Goal: Task Accomplishment & Management: Use online tool/utility

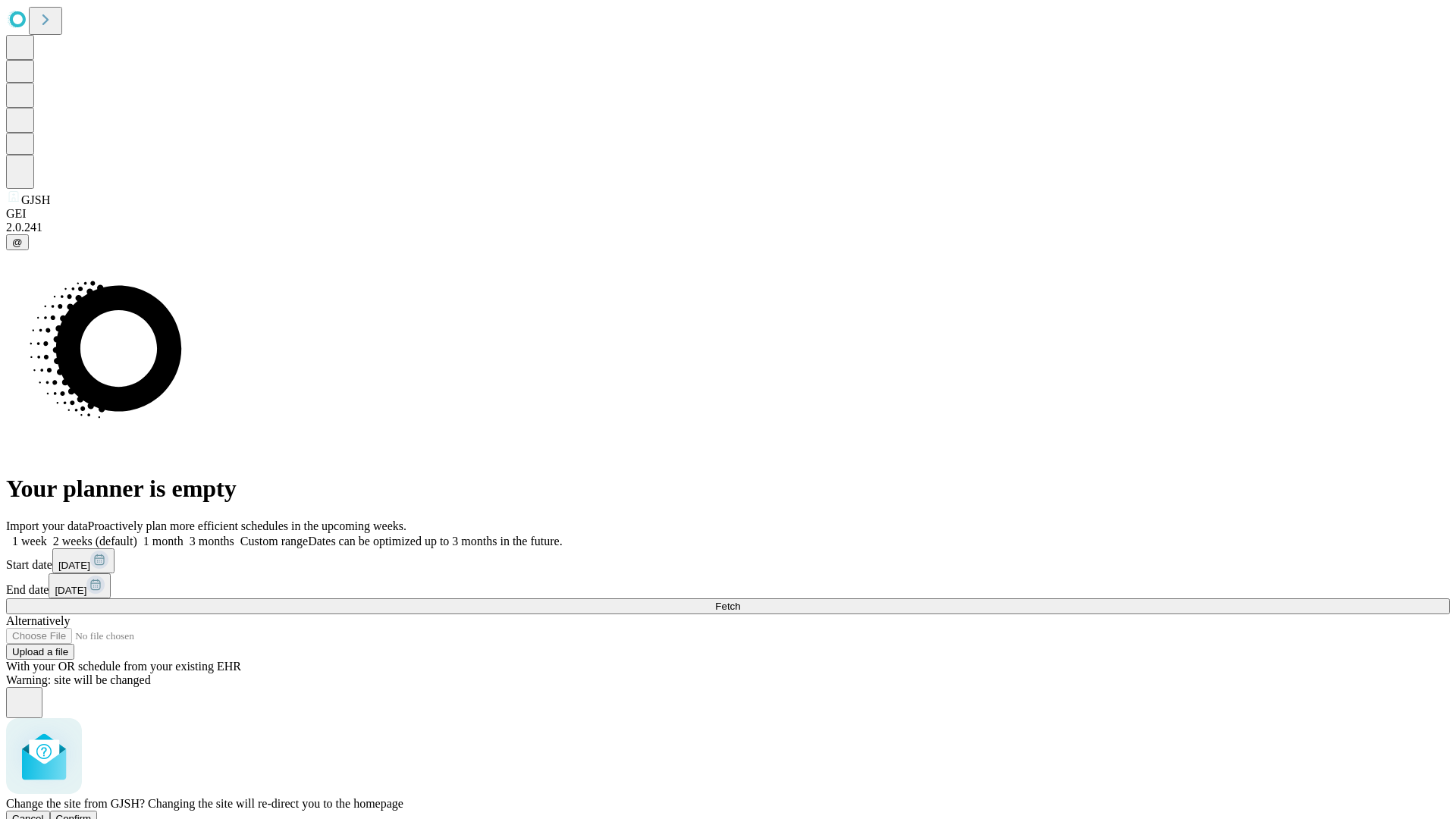
click at [92, 813] on span "Confirm" at bounding box center [74, 818] width 36 height 11
click at [138, 534] on label "2 weeks (default)" at bounding box center [92, 540] width 90 height 13
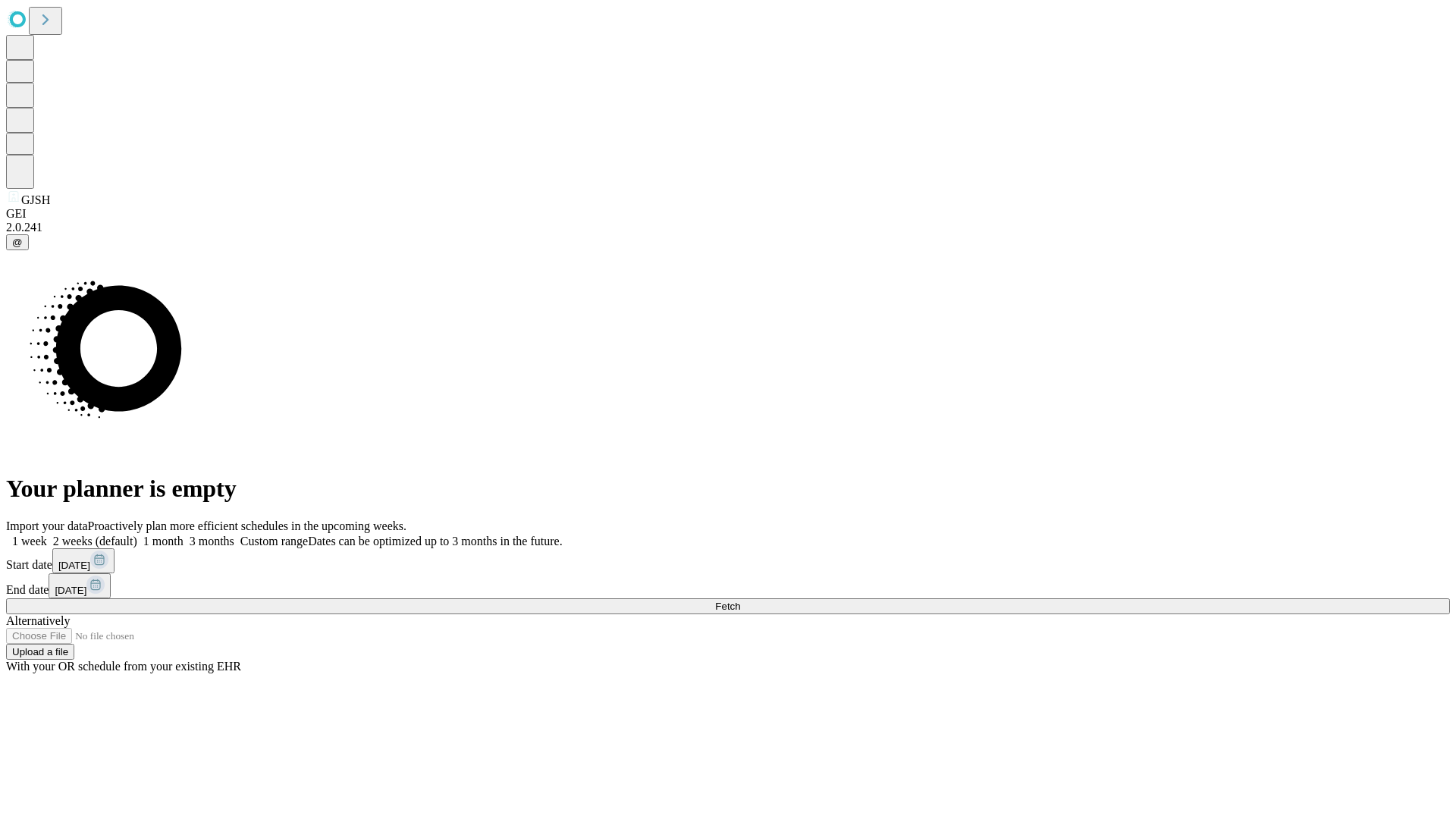
click at [740, 601] on span "Fetch" at bounding box center [727, 606] width 25 height 11
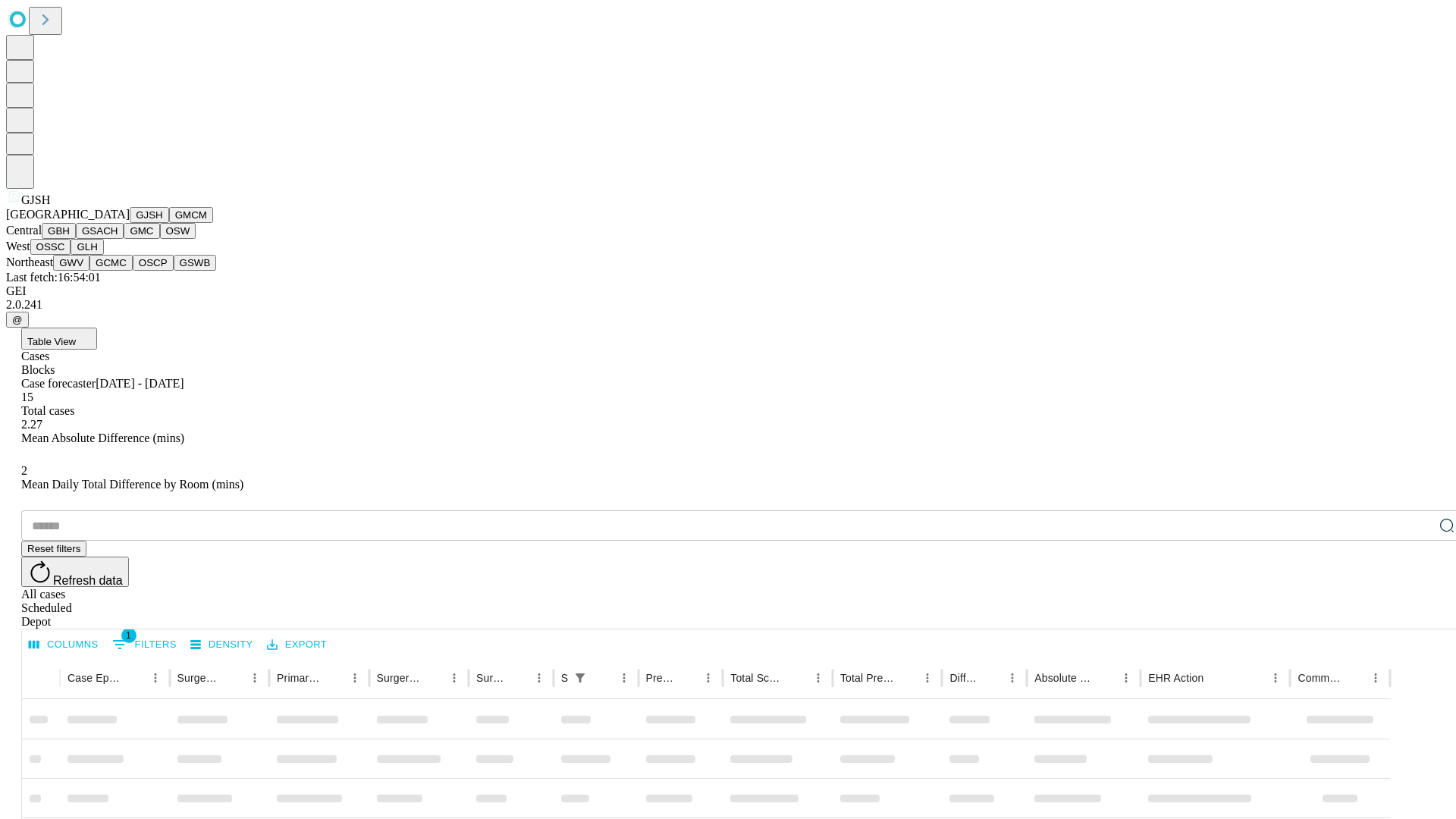
click at [169, 223] on button "GMCM" at bounding box center [191, 215] width 44 height 16
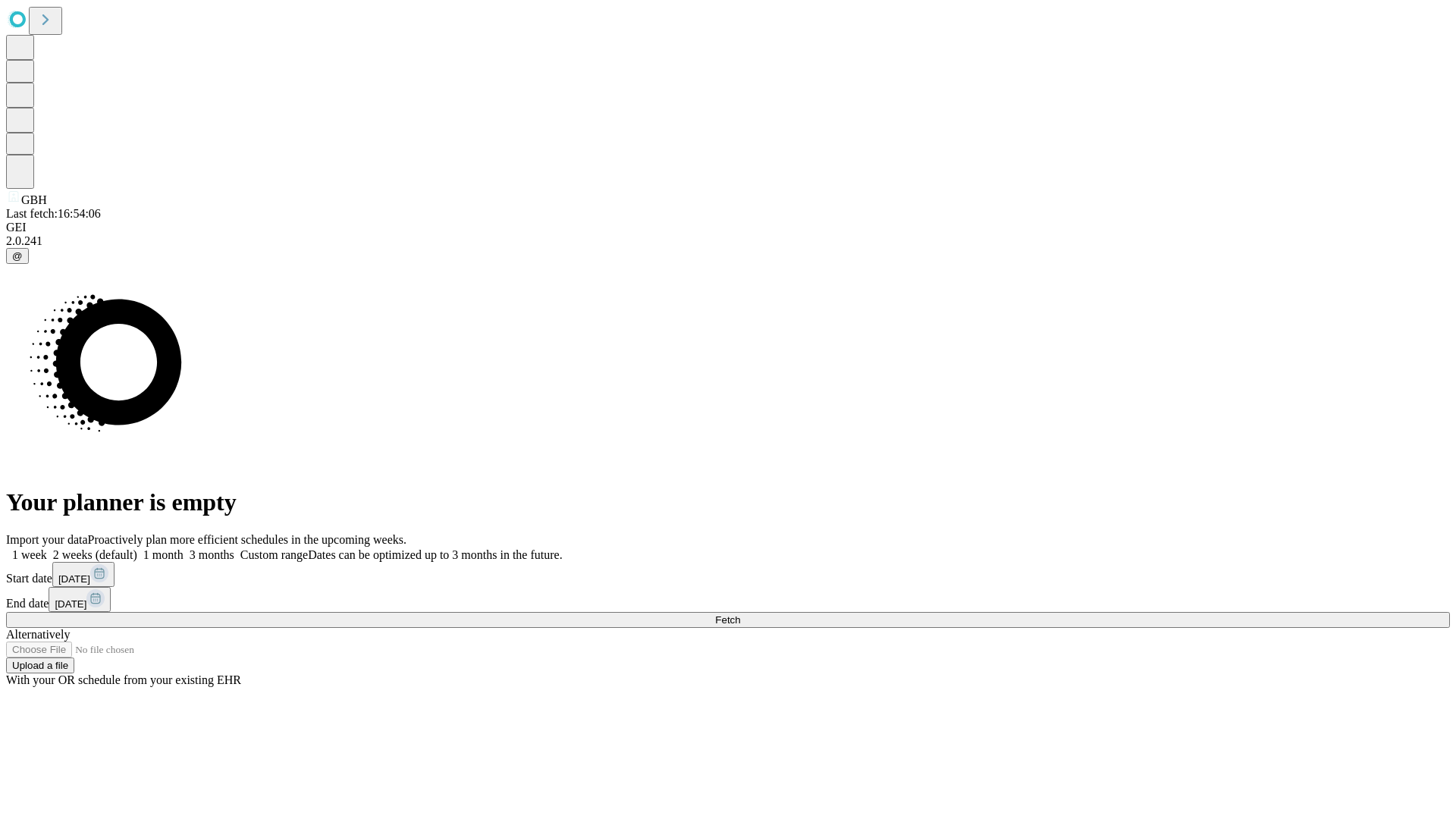
click at [138, 548] on label "2 weeks (default)" at bounding box center [92, 554] width 90 height 13
click at [740, 614] on span "Fetch" at bounding box center [727, 619] width 25 height 11
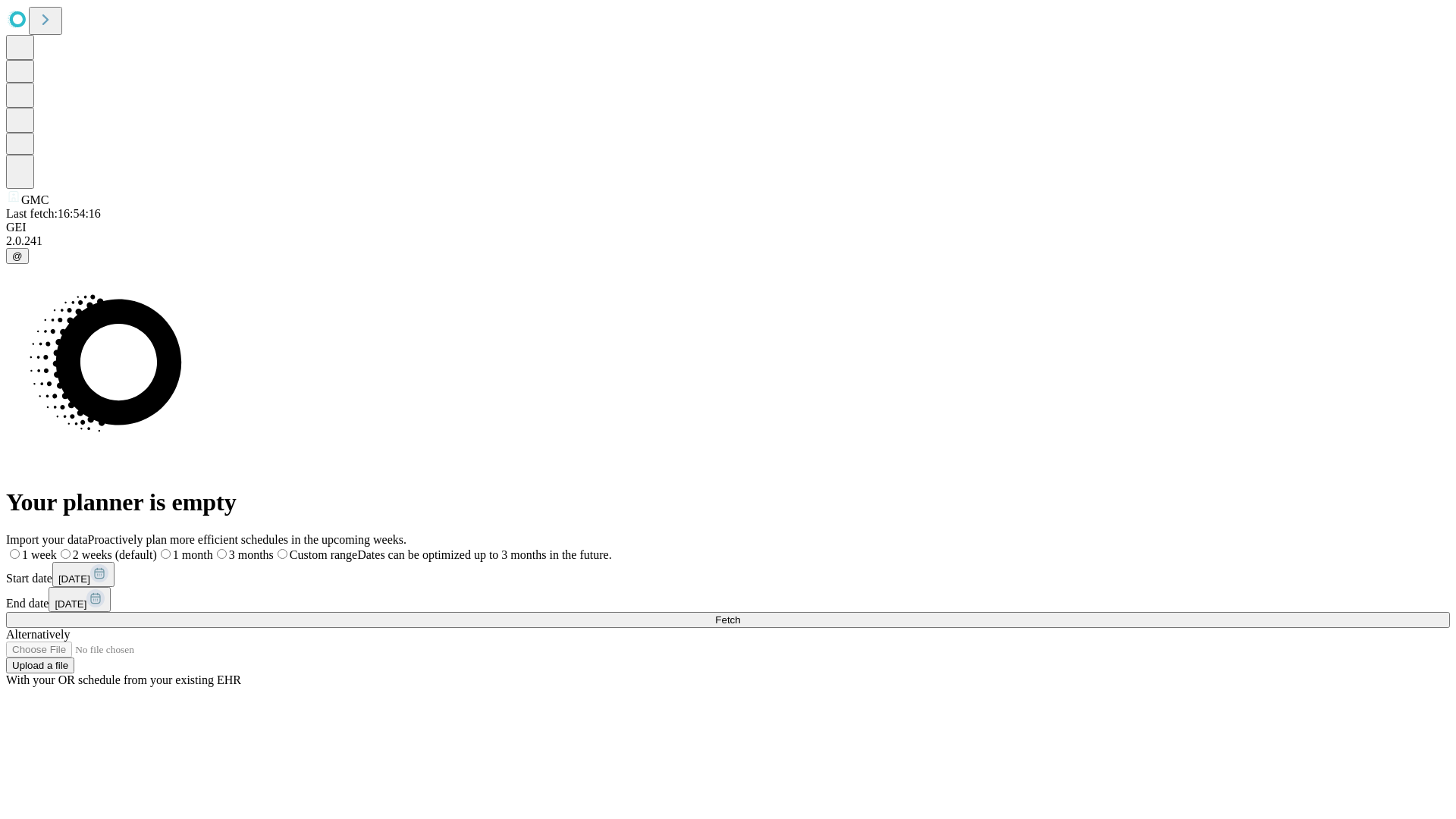
click at [740, 614] on span "Fetch" at bounding box center [727, 619] width 25 height 11
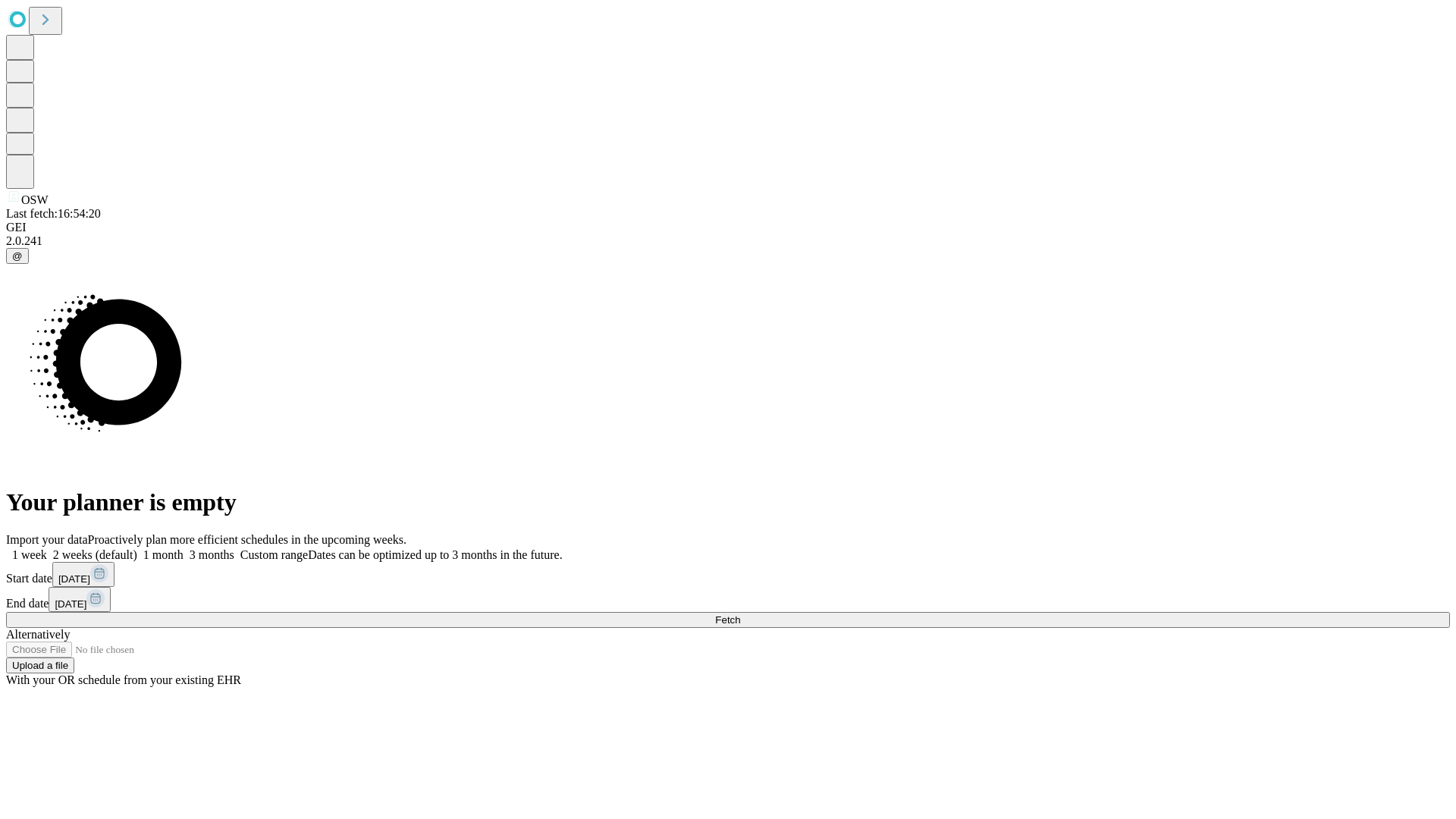
click at [138, 548] on label "2 weeks (default)" at bounding box center [92, 554] width 90 height 13
click at [740, 614] on span "Fetch" at bounding box center [727, 619] width 25 height 11
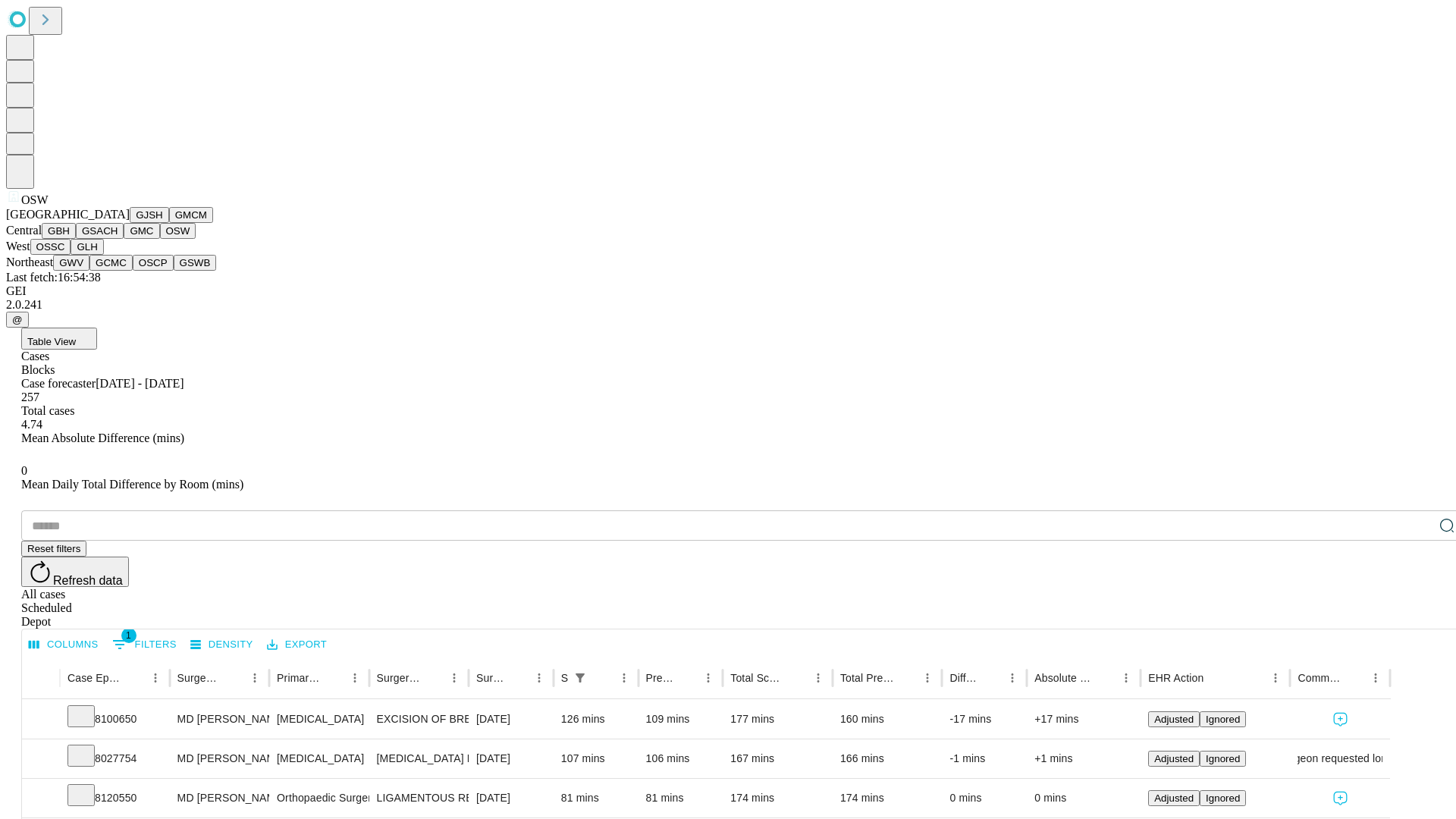
click at [71, 255] on button "OSSC" at bounding box center [51, 247] width 41 height 16
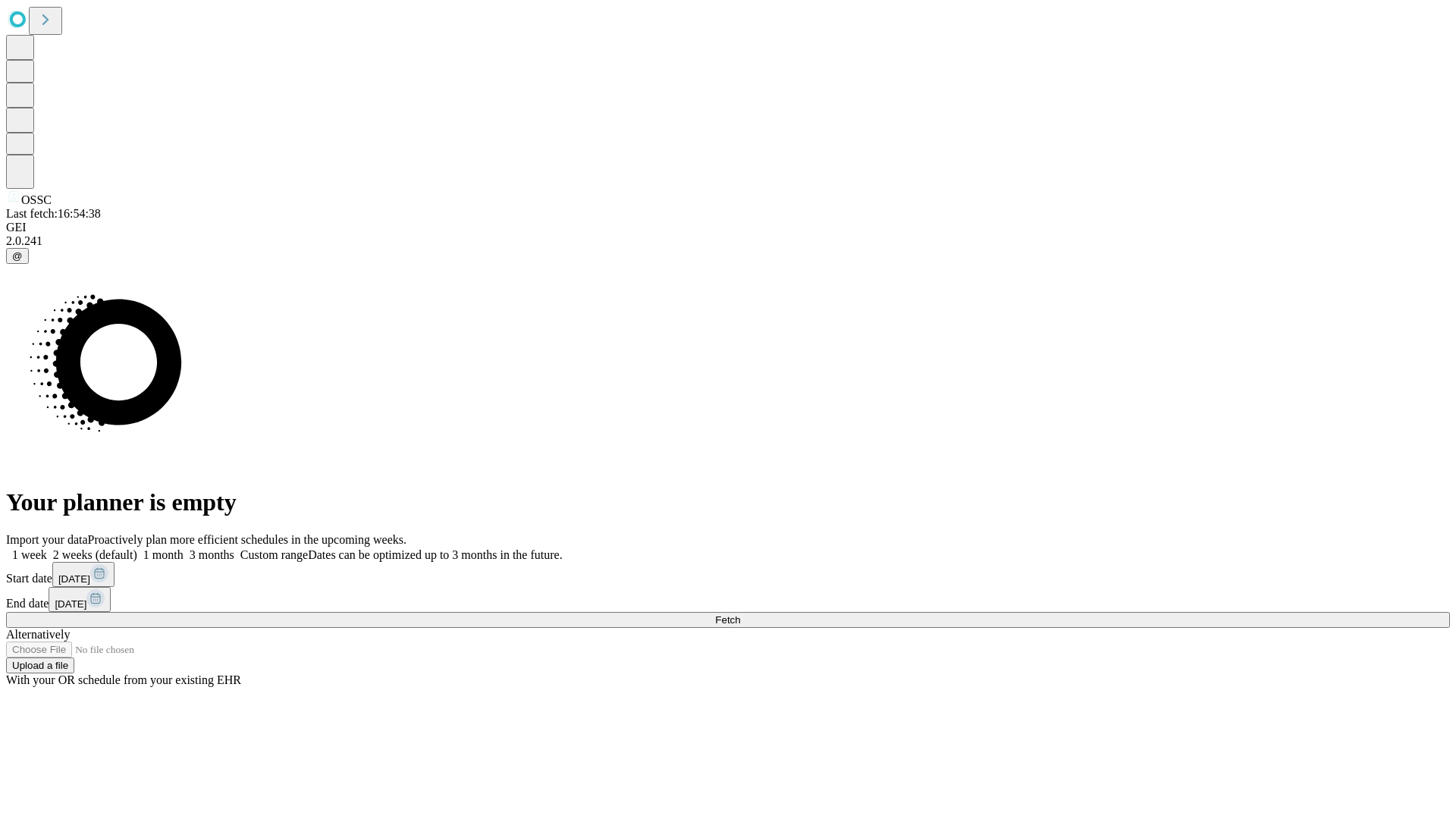
click at [138, 548] on label "2 weeks (default)" at bounding box center [92, 554] width 90 height 13
click at [740, 614] on span "Fetch" at bounding box center [727, 619] width 25 height 11
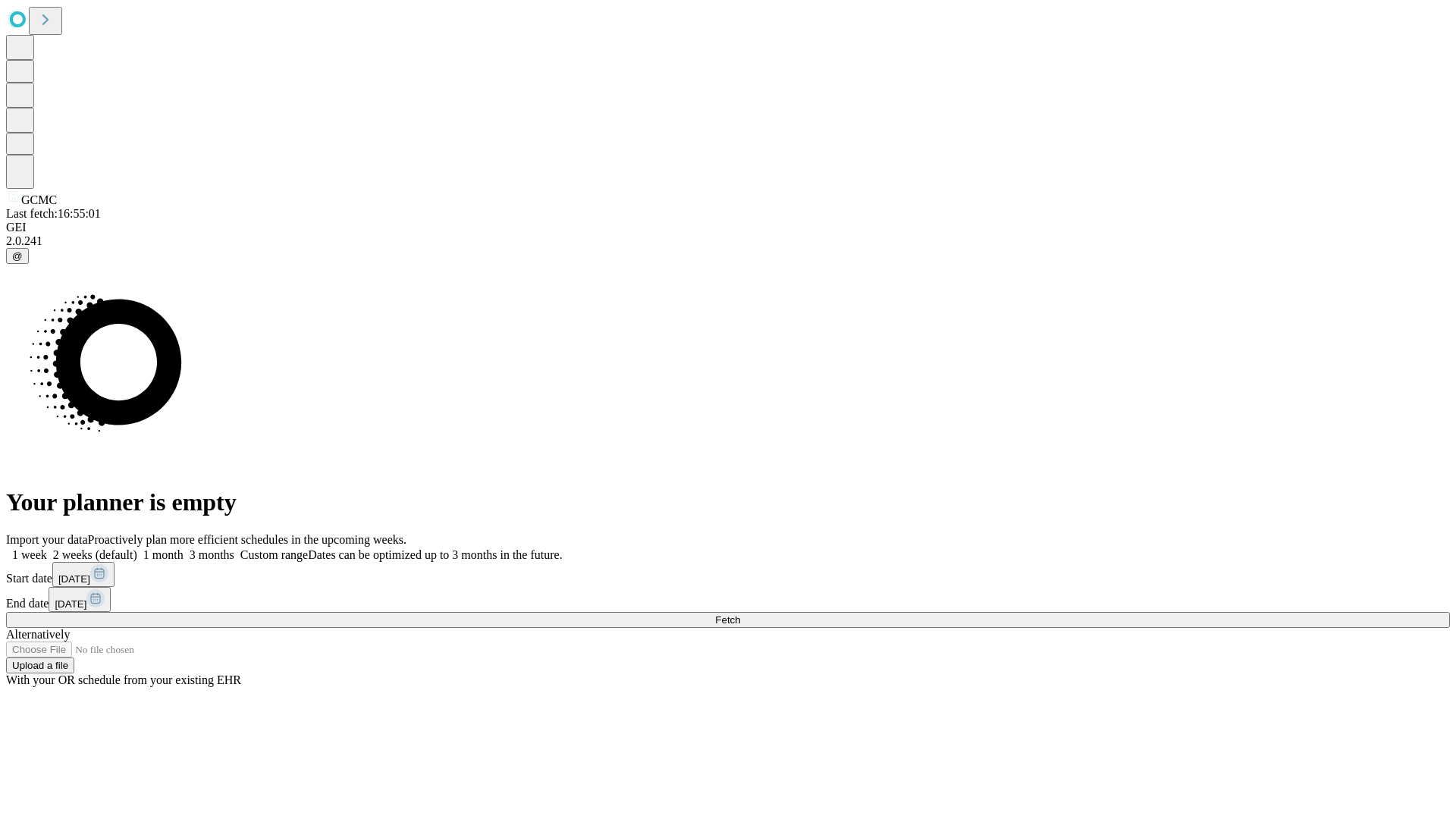
click at [138, 548] on label "2 weeks (default)" at bounding box center [92, 554] width 90 height 13
click at [740, 614] on span "Fetch" at bounding box center [727, 619] width 25 height 11
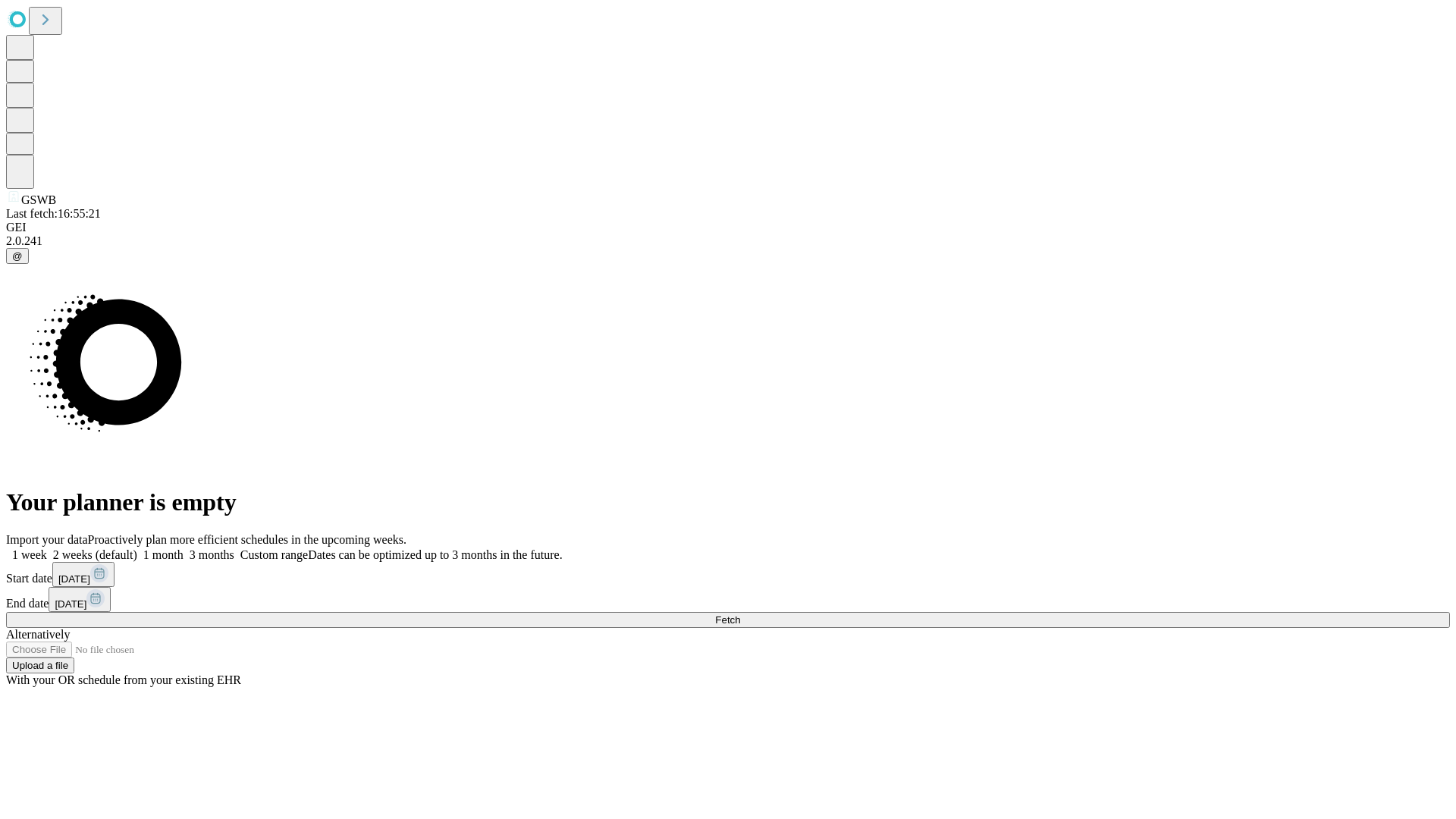
click at [138, 548] on label "2 weeks (default)" at bounding box center [92, 554] width 90 height 13
click at [740, 614] on span "Fetch" at bounding box center [727, 619] width 25 height 11
